Goal: Task Accomplishment & Management: Complete application form

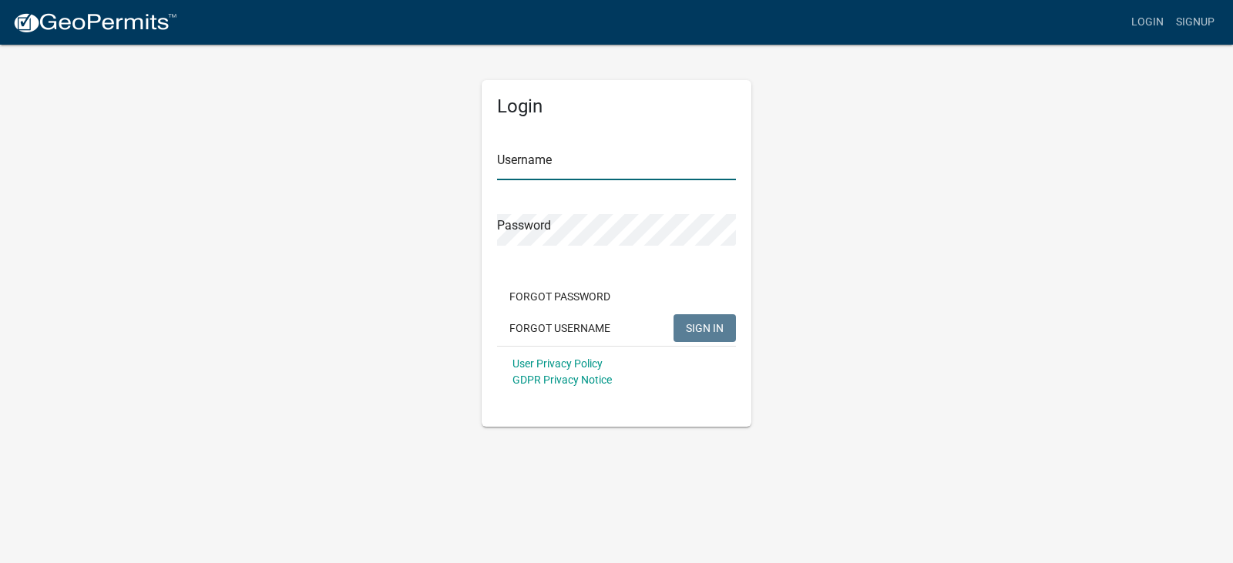
click at [530, 166] on input "Username" at bounding box center [616, 165] width 239 height 32
type input "jameshibbard"
click at [705, 330] on span "SIGN IN" at bounding box center [705, 327] width 38 height 12
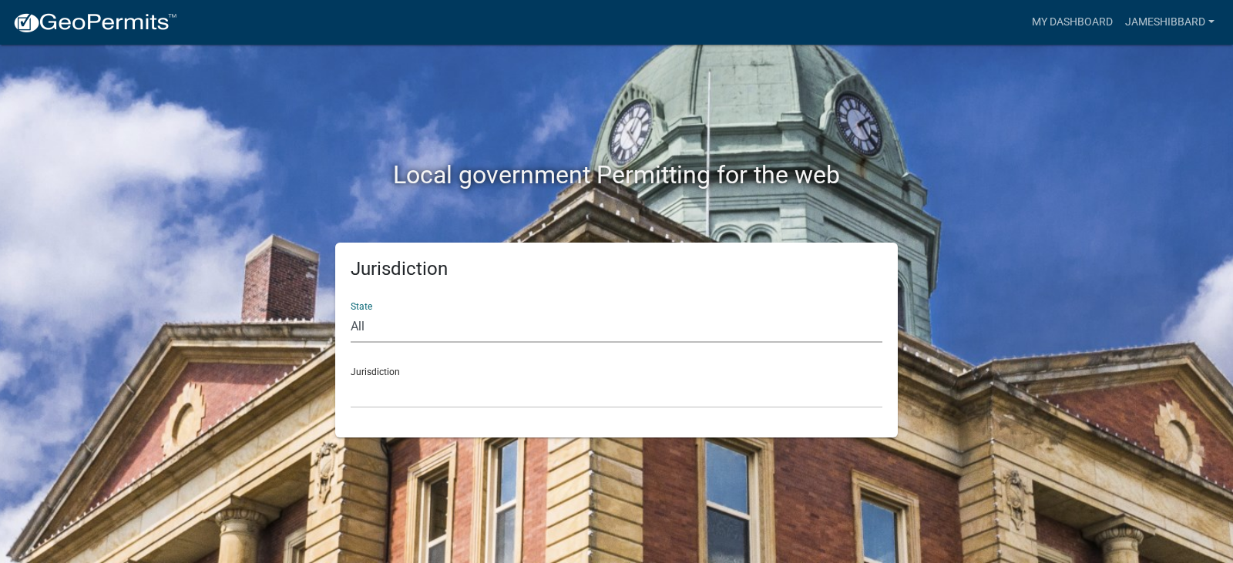
click at [589, 338] on select "All [US_STATE] [US_STATE] [US_STATE] [US_STATE] [US_STATE] [US_STATE] [US_STATE…" at bounding box center [617, 327] width 532 height 32
select select "[US_STATE]"
click at [351, 311] on select "All [US_STATE] [US_STATE] [US_STATE] [US_STATE] [US_STATE] [US_STATE] [US_STATE…" at bounding box center [617, 327] width 532 height 32
click at [478, 394] on select "City of [GEOGRAPHIC_DATA], [US_STATE] City of [GEOGRAPHIC_DATA], [US_STATE] Cit…" at bounding box center [617, 393] width 532 height 32
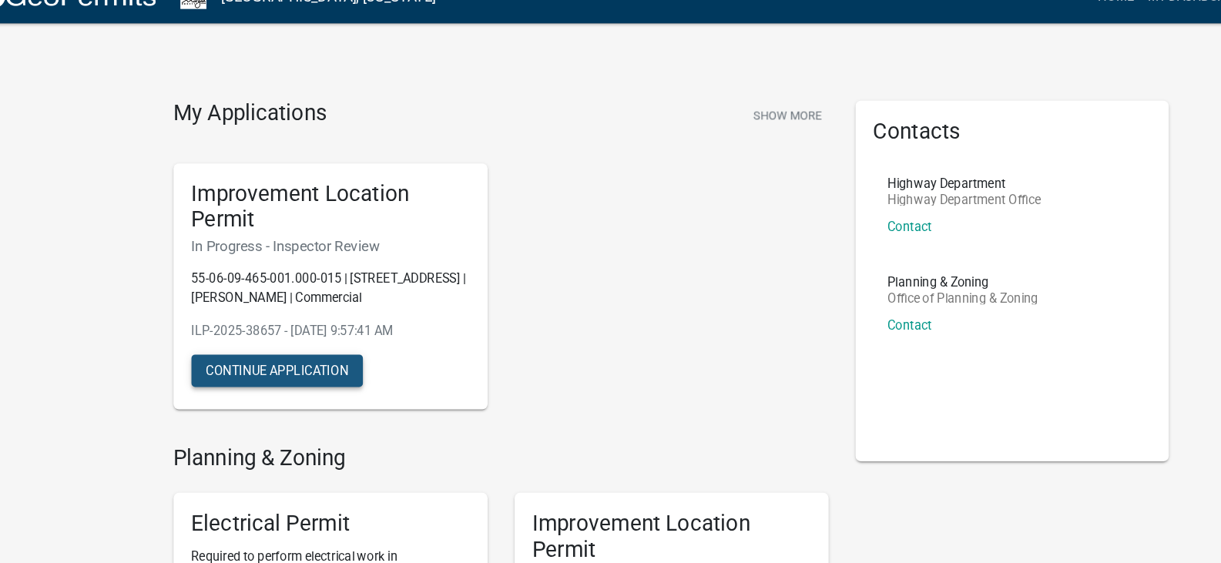
click at [257, 340] on button "Continue Application" at bounding box center [272, 343] width 147 height 28
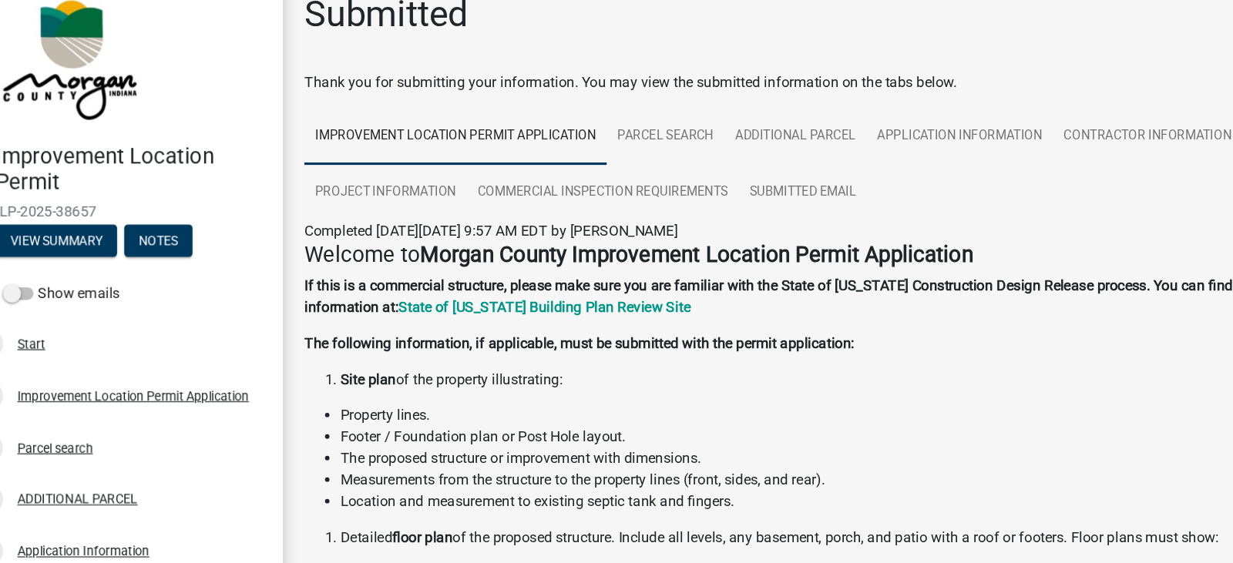
click at [183, 213] on div "Improvement Location Permit ILP-2025-38657 View Summary Notes" at bounding box center [138, 192] width 253 height 113
click at [176, 227] on button "Notes" at bounding box center [170, 231] width 59 height 28
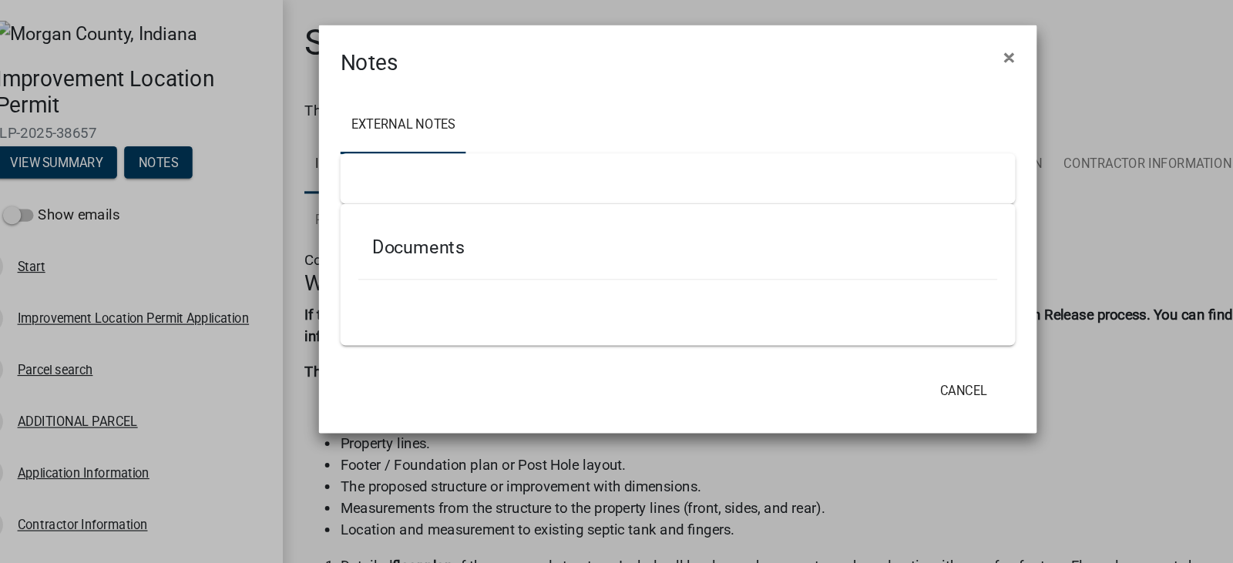
click at [361, 161] on div at bounding box center [616, 153] width 579 height 43
click at [396, 109] on link "External Notes" at bounding box center [381, 107] width 108 height 49
click at [380, 216] on h5 "Documents" at bounding box center [616, 212] width 524 height 18
click at [899, 48] on span "×" at bounding box center [901, 50] width 10 height 22
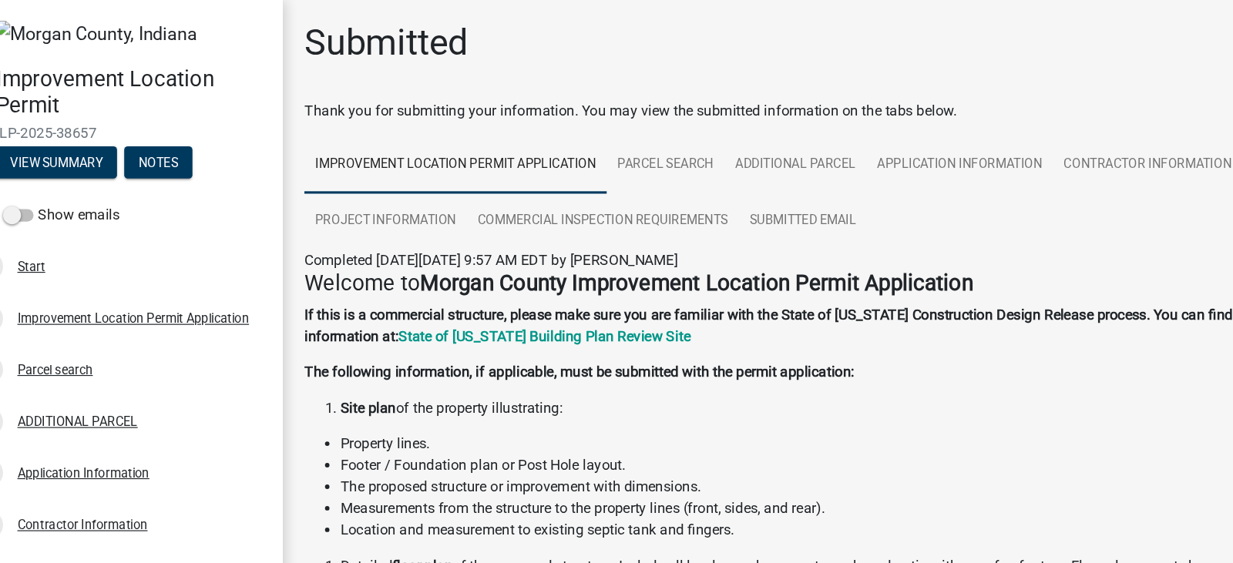
click at [816, 354] on li "Site plan of the property illustrating:" at bounding box center [770, 350] width 887 height 18
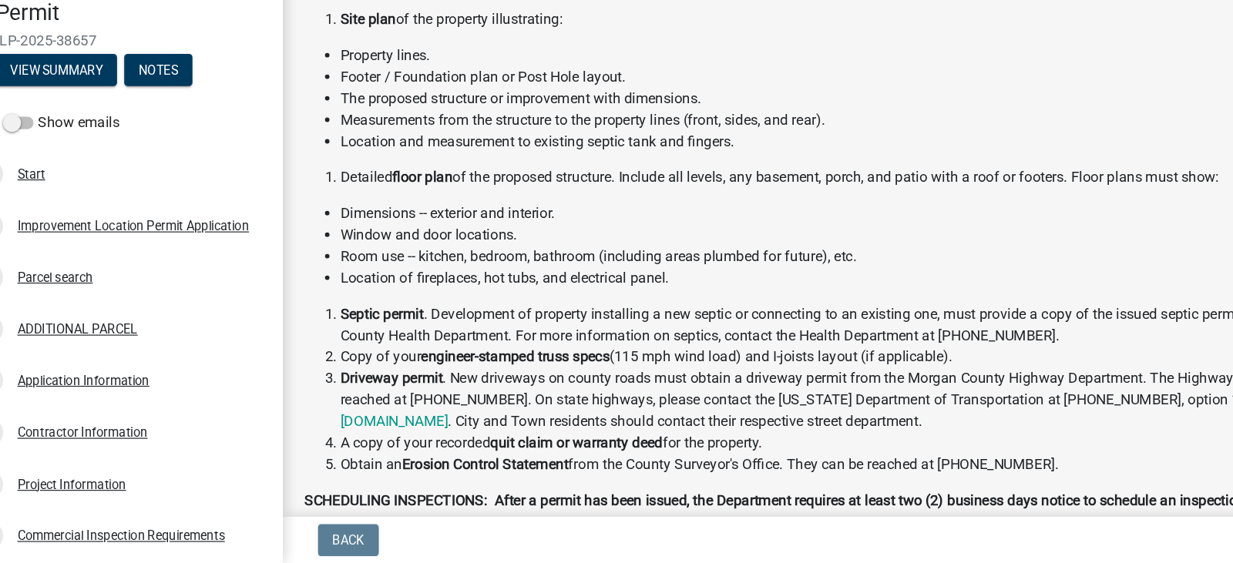
scroll to position [186, 0]
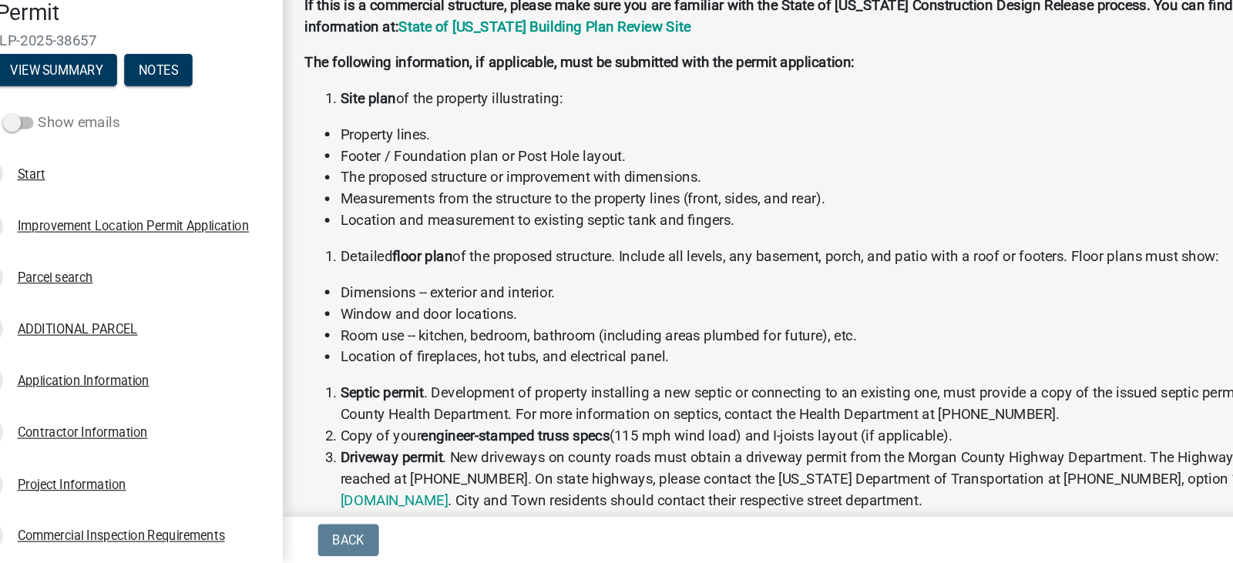
click at [49, 188] on span at bounding box center [50, 184] width 26 height 11
click at [67, 176] on input "Show emails" at bounding box center [67, 176] width 0 height 0
click at [171, 145] on button "Notes" at bounding box center [170, 140] width 59 height 28
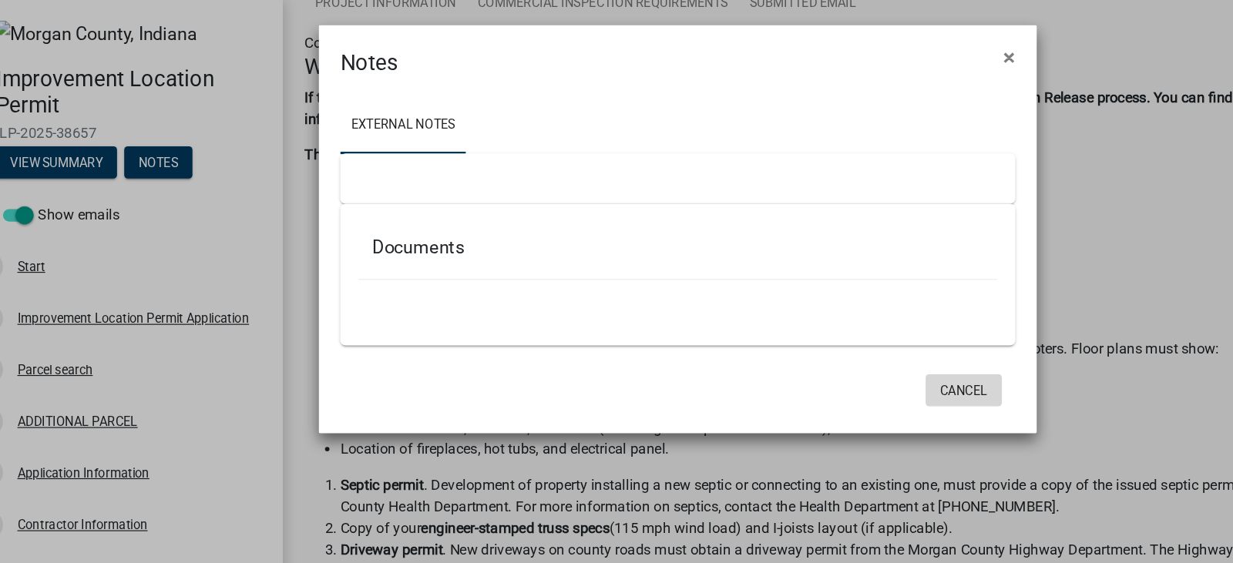
click at [863, 329] on button "Cancel" at bounding box center [861, 335] width 65 height 28
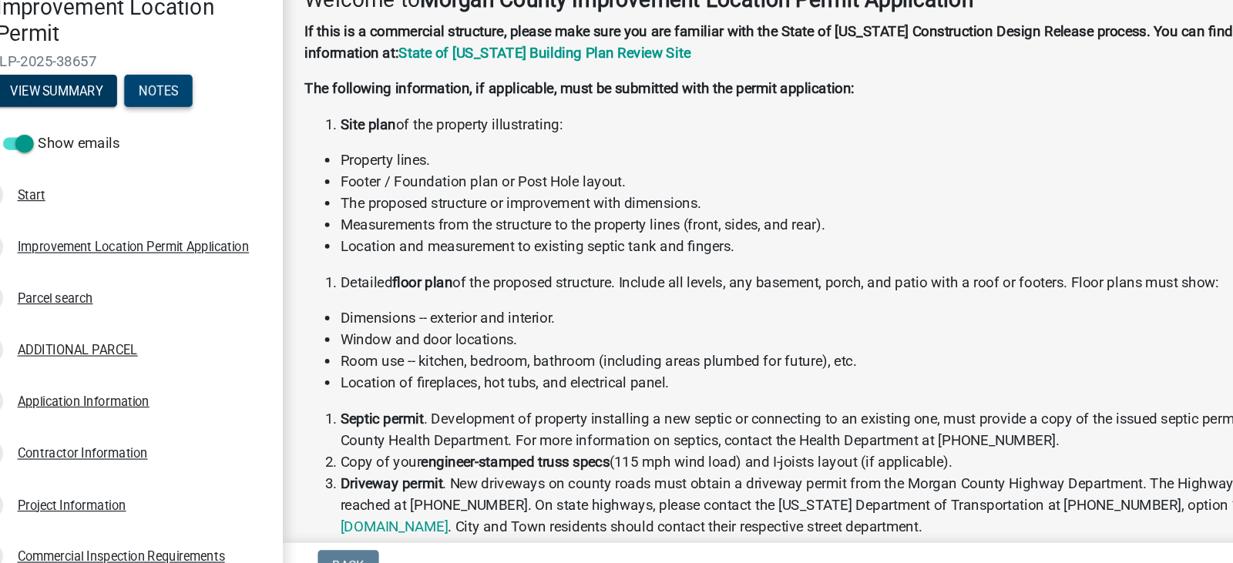
scroll to position [0, 0]
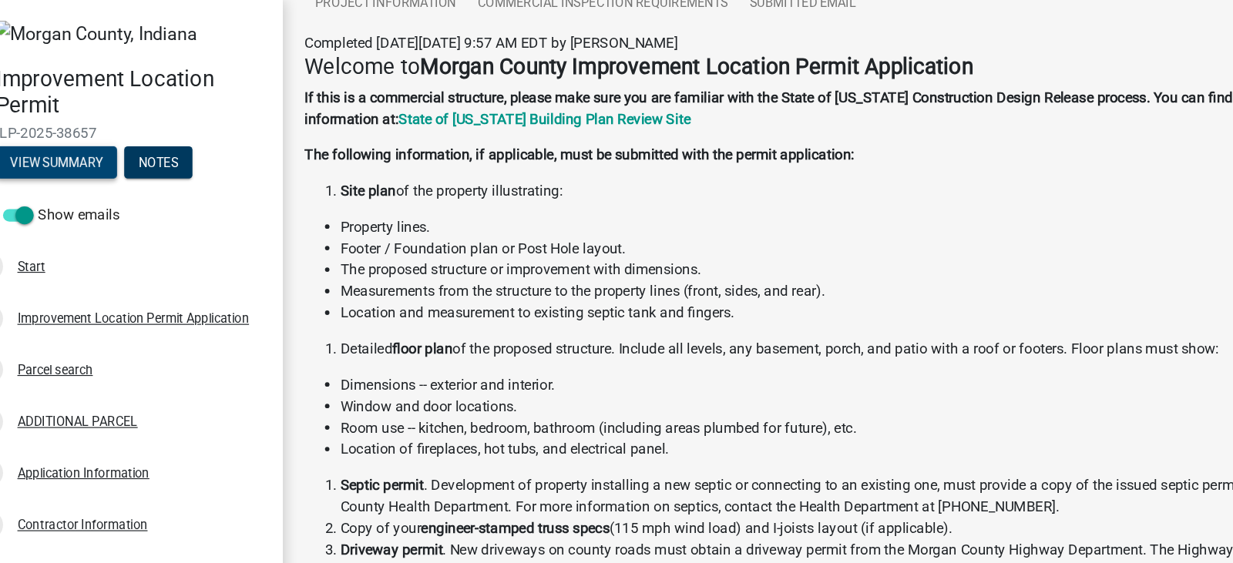
click at [114, 146] on button "View Summary" at bounding box center [83, 140] width 104 height 28
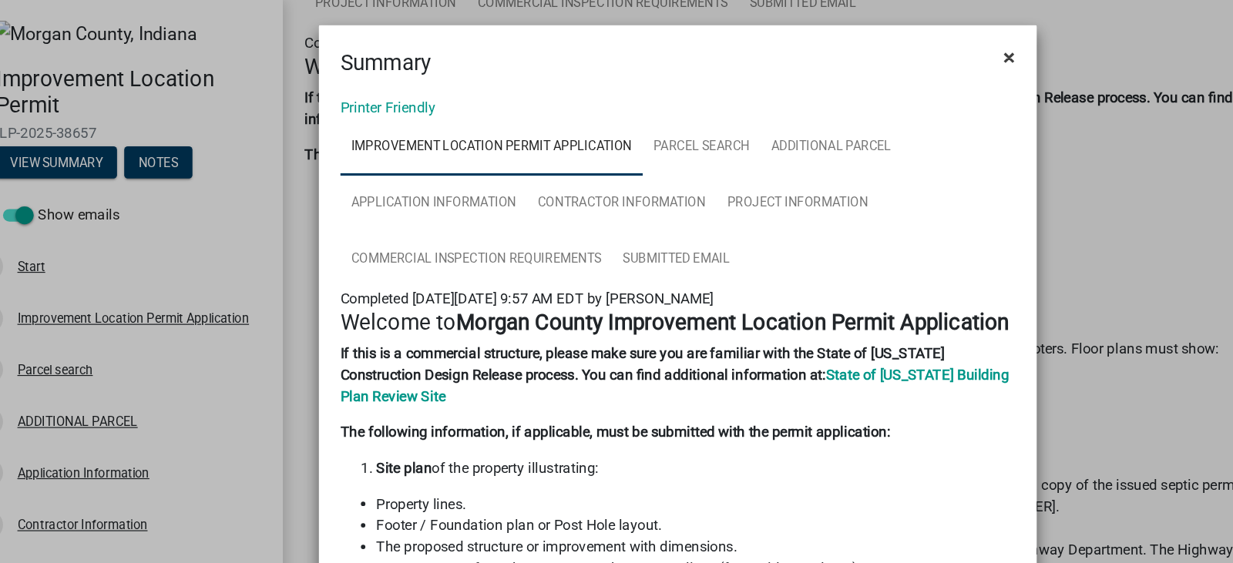
click at [896, 48] on span "×" at bounding box center [901, 50] width 10 height 22
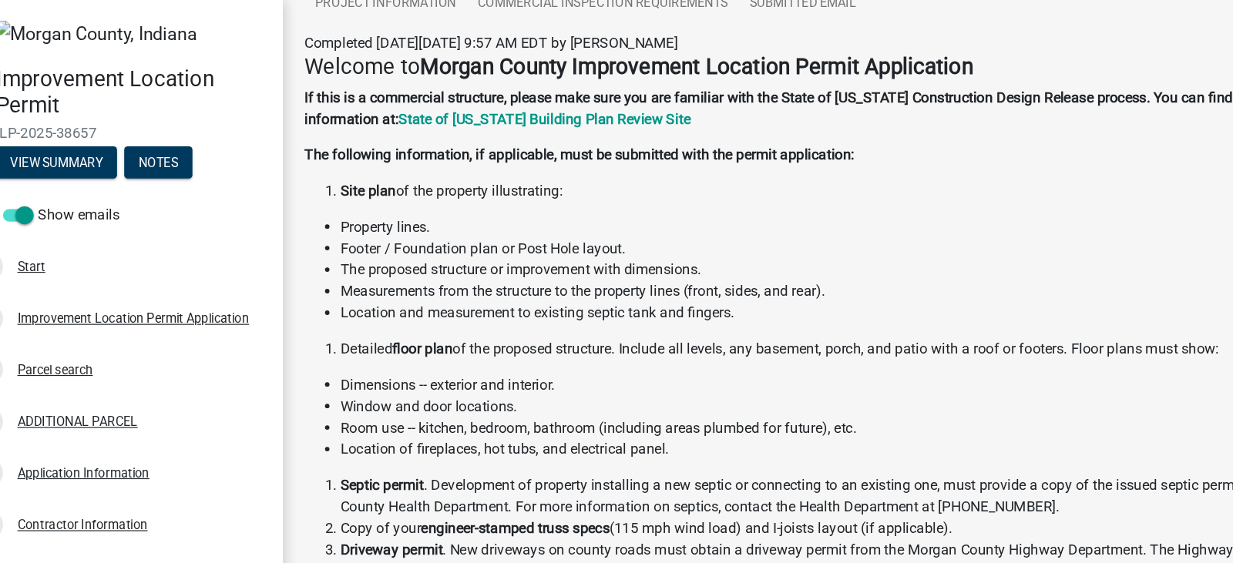
click at [860, 163] on li "Site plan of the property illustrating:" at bounding box center [770, 164] width 887 height 18
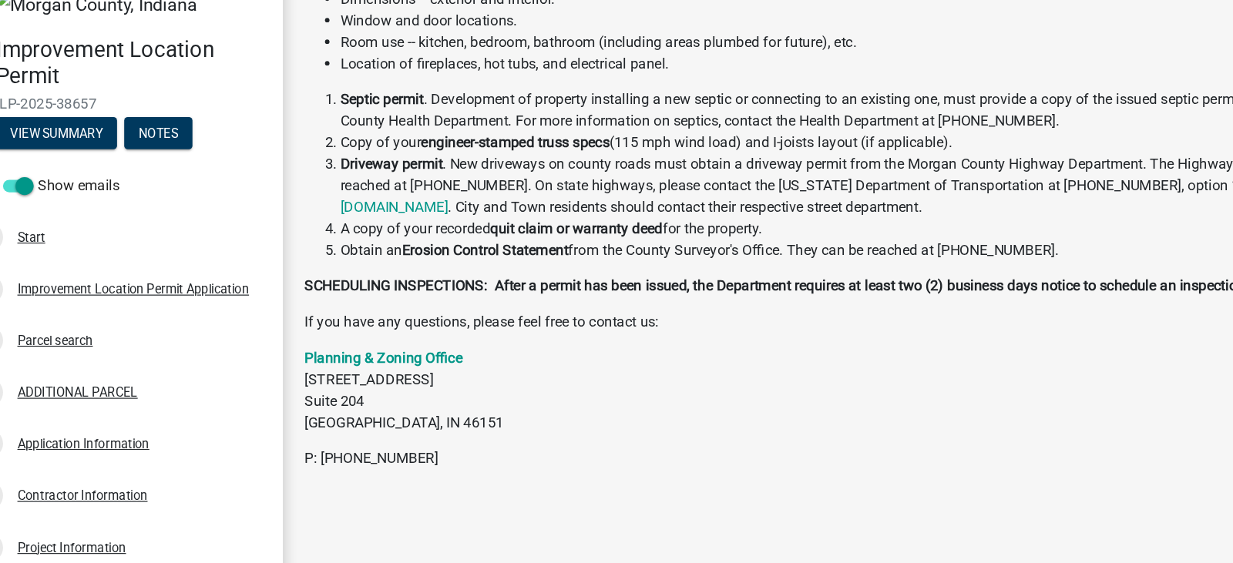
scroll to position [495, 0]
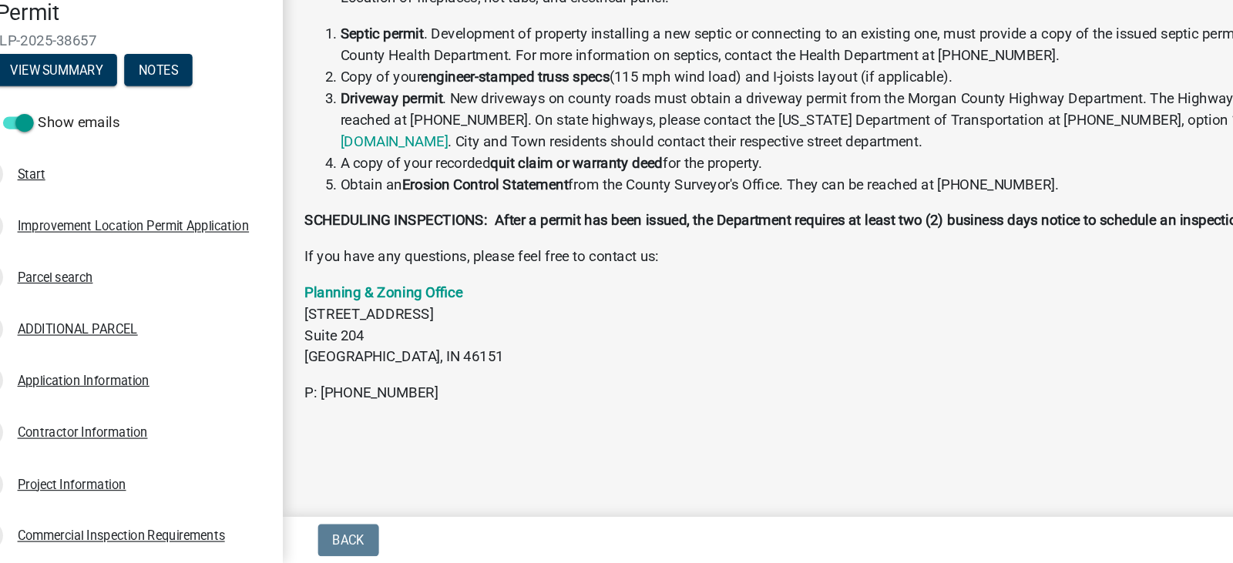
click at [65, 100] on h4 "Improvement Location Permit" at bounding box center [148, 79] width 234 height 45
